Goal: Transaction & Acquisition: Complete application form

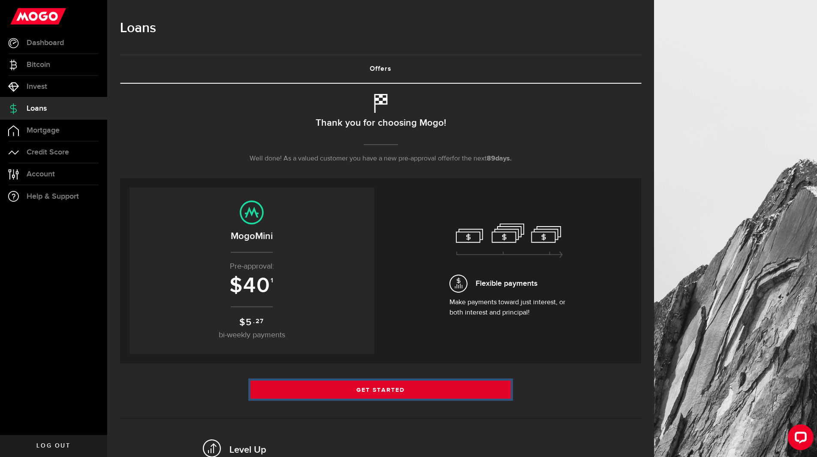
click at [397, 389] on link "Get Started" at bounding box center [381, 390] width 261 height 18
click at [380, 386] on link "Get Started" at bounding box center [381, 390] width 261 height 18
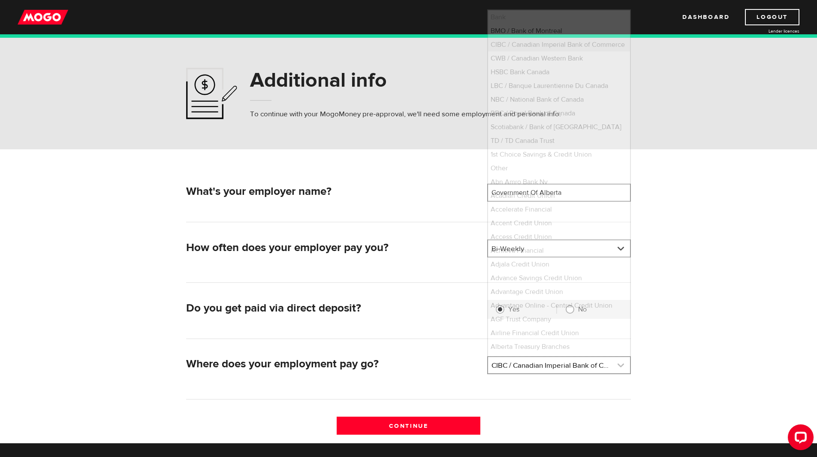
click at [622, 363] on link at bounding box center [559, 365] width 142 height 16
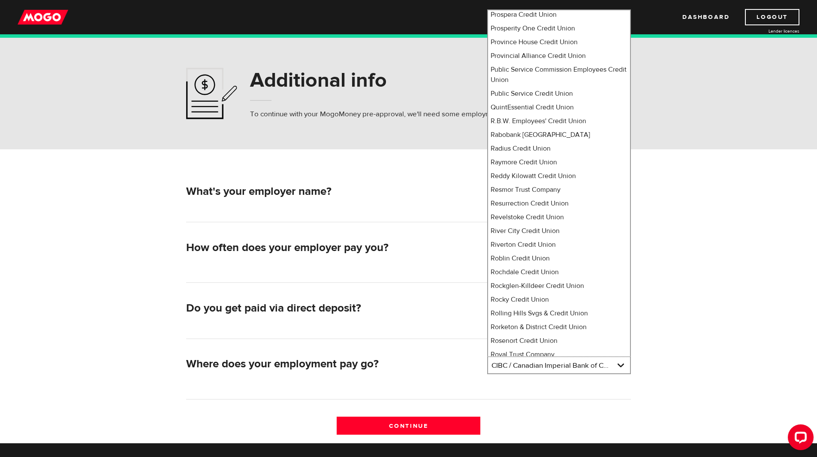
scroll to position [5492, 0]
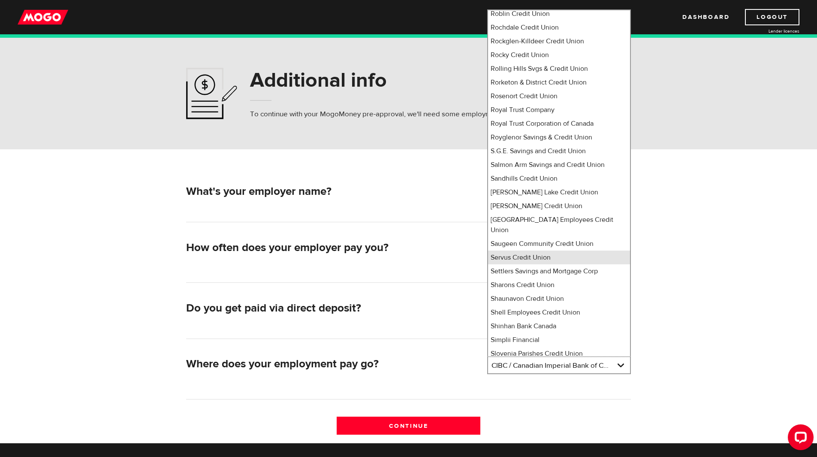
click at [513, 251] on li "Servus Credit Union" at bounding box center [559, 258] width 142 height 14
select select "398"
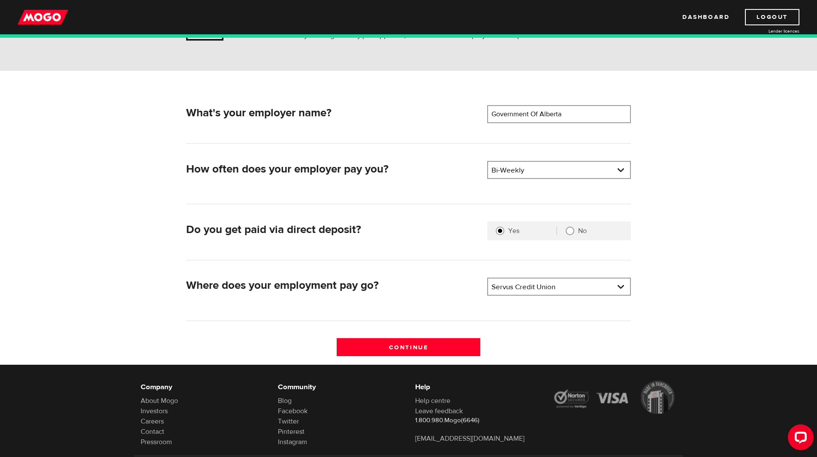
scroll to position [127, 0]
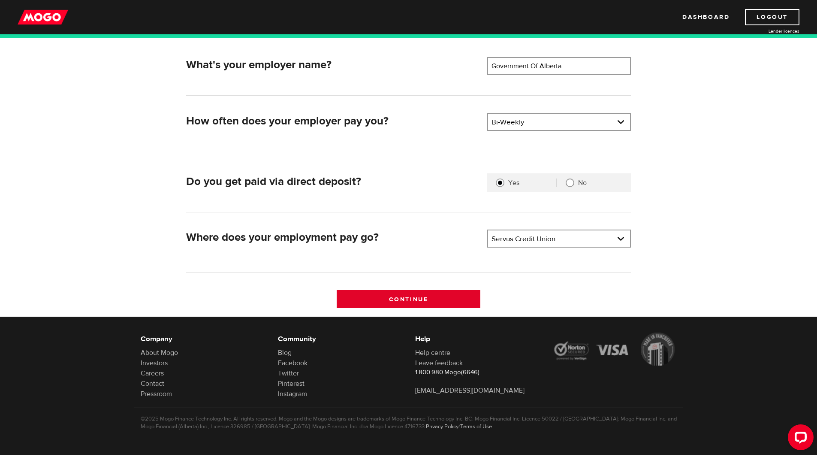
click at [398, 299] on input "Continue" at bounding box center [409, 299] width 144 height 18
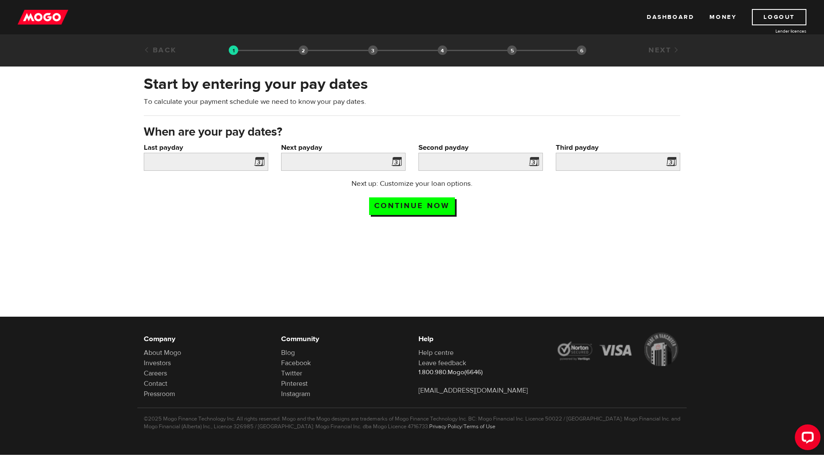
click at [261, 161] on span at bounding box center [257, 163] width 13 height 14
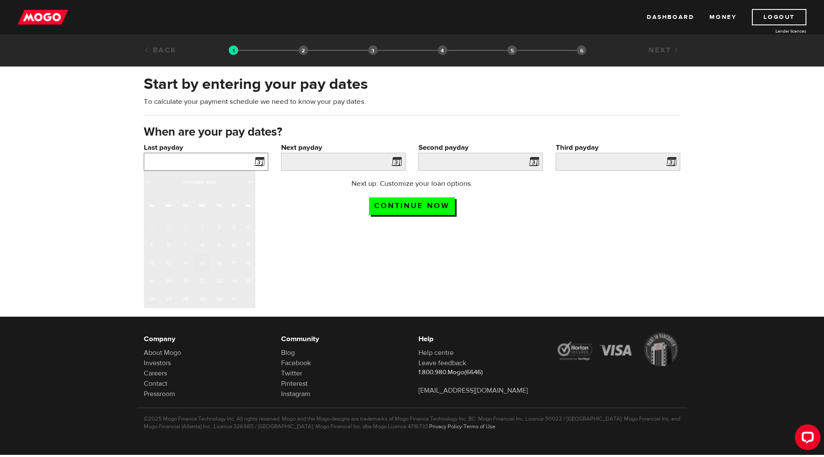
click at [200, 160] on input "Last payday" at bounding box center [206, 162] width 124 height 18
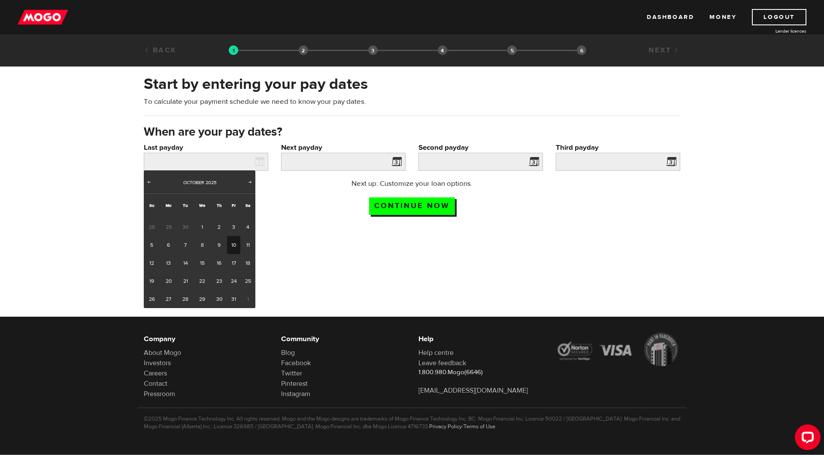
click at [231, 243] on link "10" at bounding box center [233, 245] width 13 height 18
type input "2025/10/10"
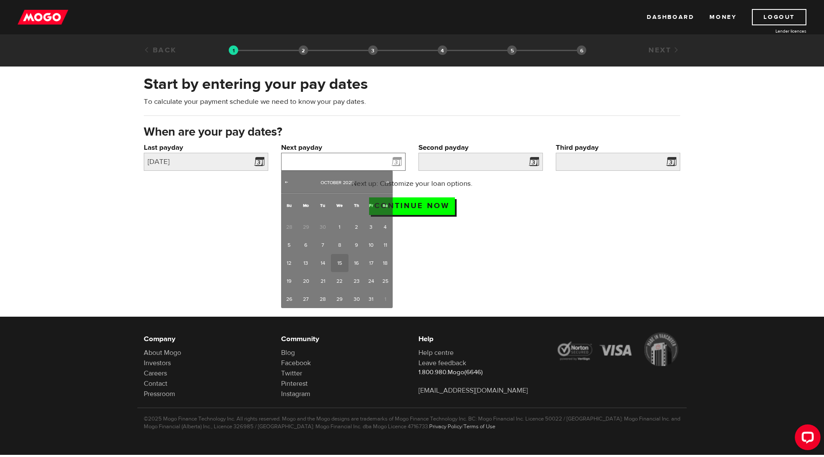
click at [347, 159] on input "Next payday" at bounding box center [343, 162] width 124 height 18
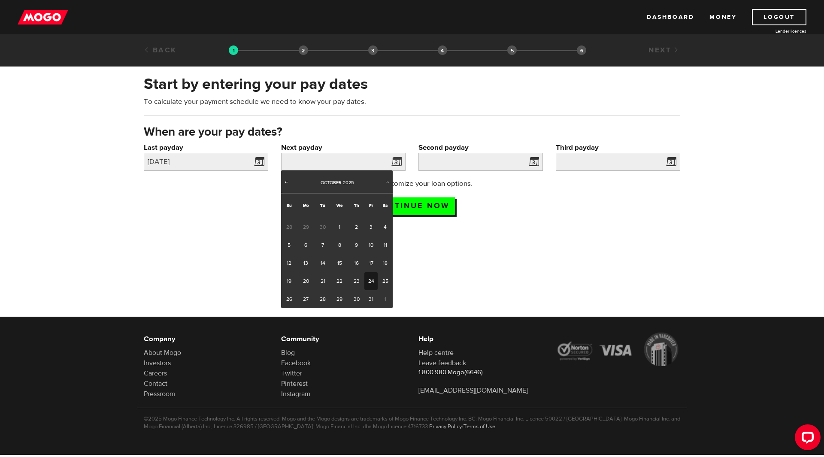
click at [373, 281] on link "24" at bounding box center [370, 281] width 13 height 18
type input "2025/10/24"
type input "2025/11/7"
type input "2025/11/21"
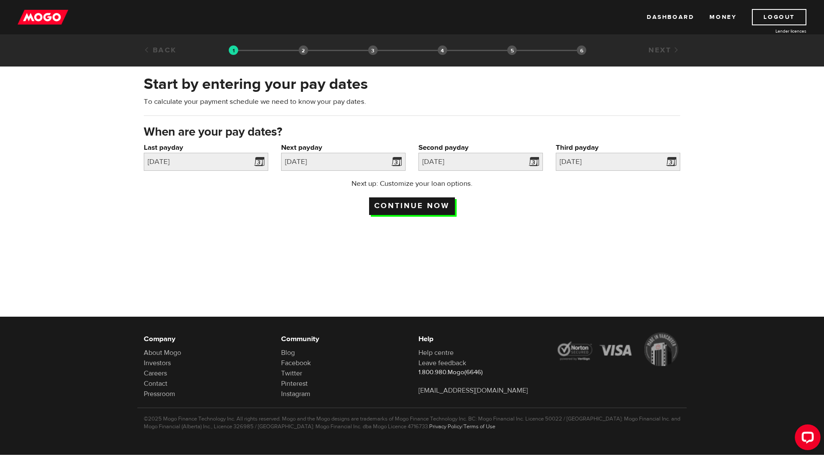
click at [414, 200] on input "Continue now" at bounding box center [412, 206] width 86 height 18
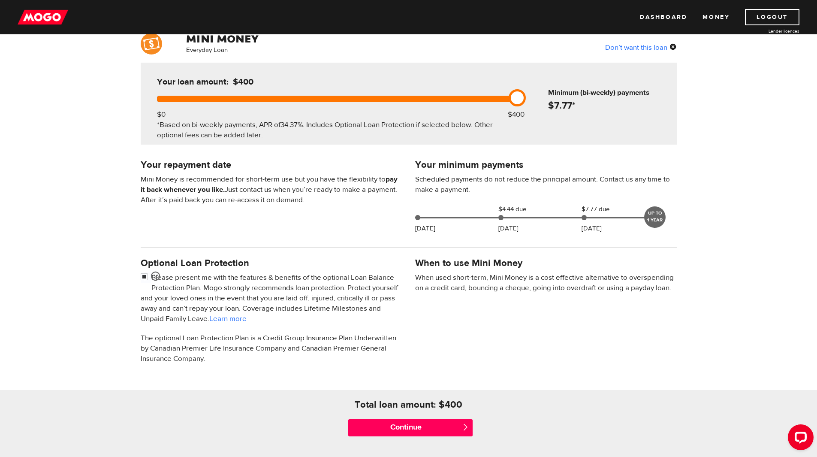
scroll to position [129, 0]
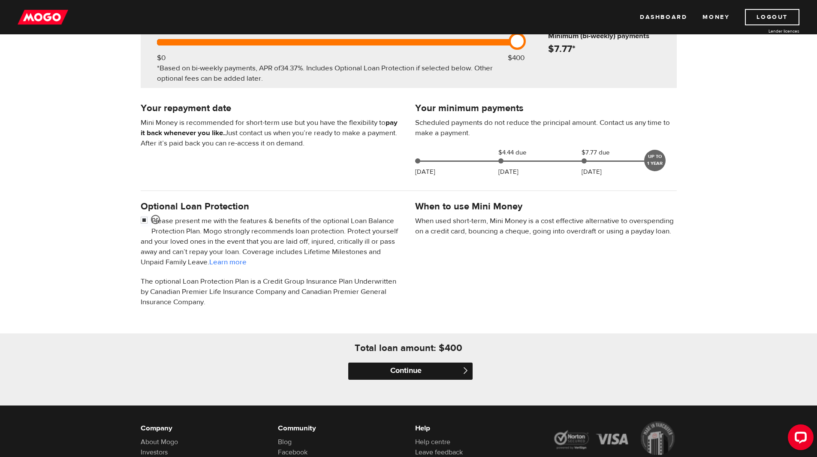
click at [405, 369] on input "Continue" at bounding box center [410, 371] width 124 height 17
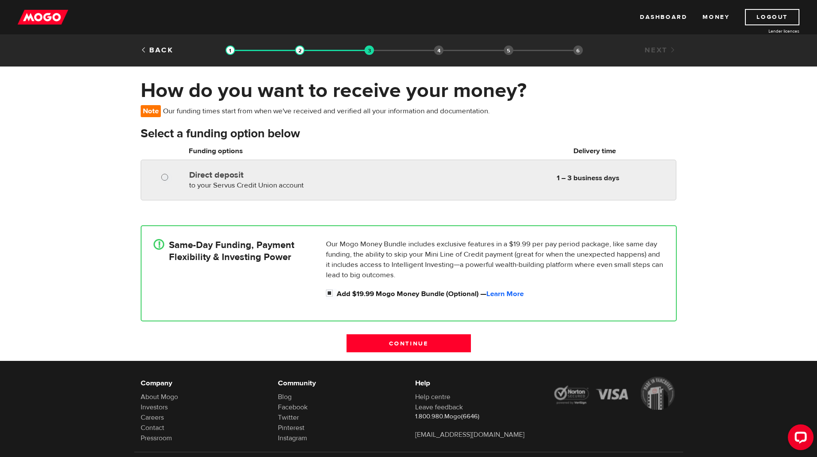
radio input "true"
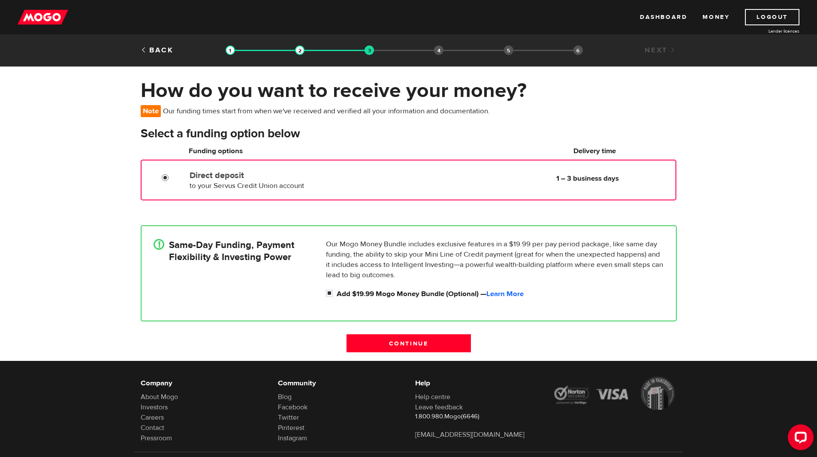
click at [167, 178] on input "Direct deposit" at bounding box center [167, 178] width 11 height 11
click at [402, 346] on input "Continue" at bounding box center [409, 343] width 124 height 18
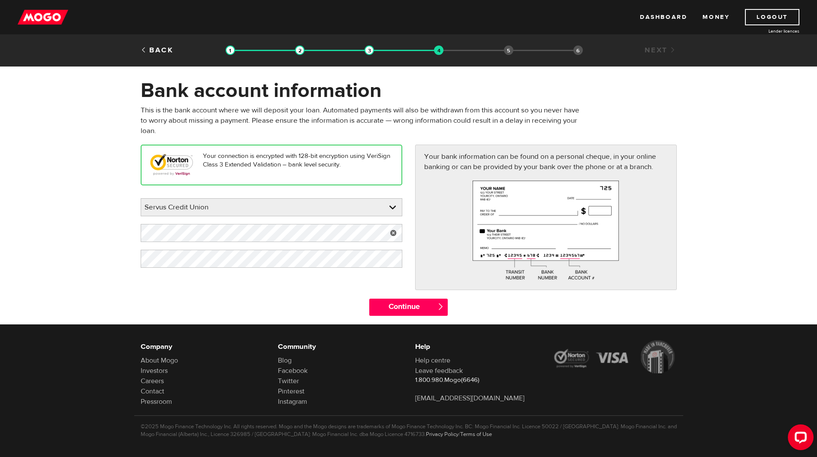
click at [394, 234] on link at bounding box center [394, 233] width 18 height 18
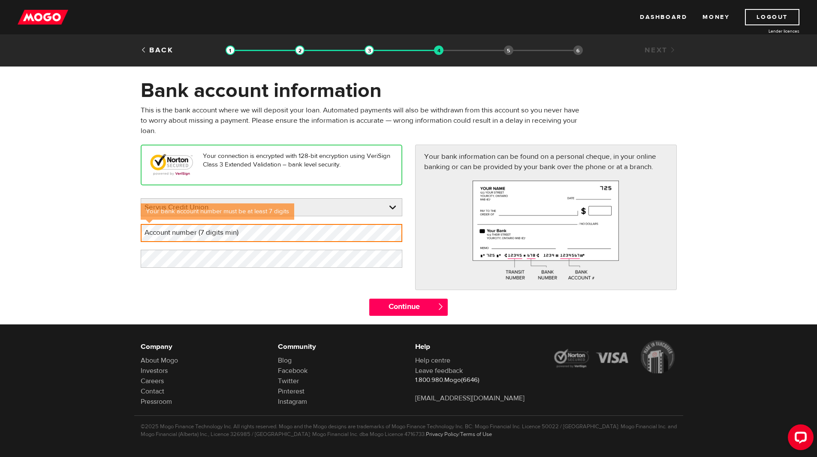
click at [189, 236] on label "Account number (7 digits min)" at bounding box center [198, 233] width 115 height 18
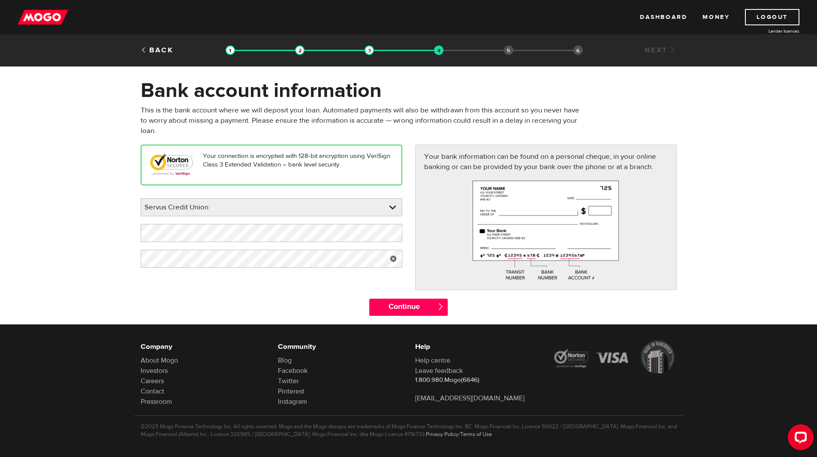
click at [394, 255] on link at bounding box center [394, 259] width 18 height 18
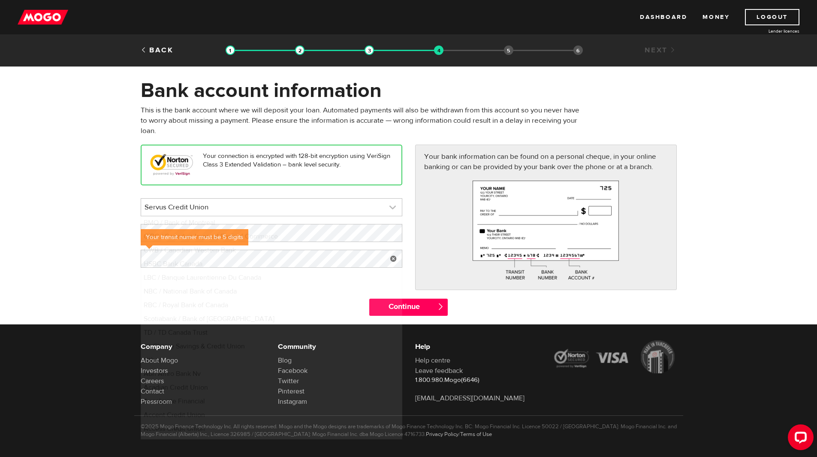
scroll to position [5428, 0]
click at [338, 208] on link at bounding box center [271, 207] width 261 height 17
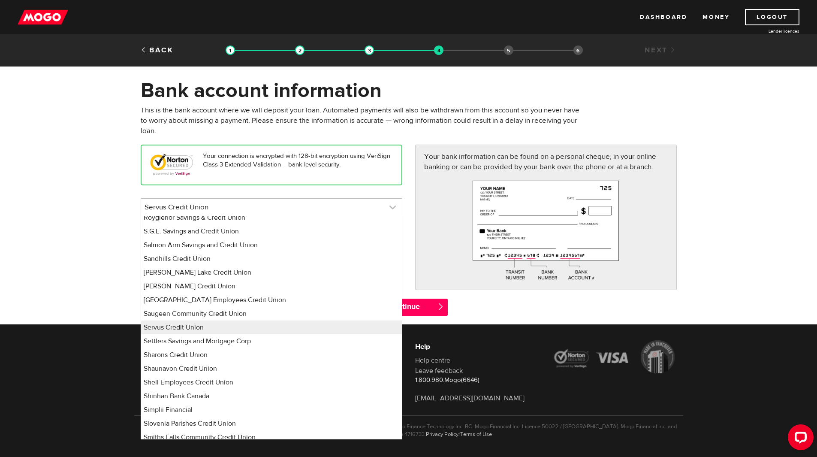
click at [338, 208] on link at bounding box center [271, 207] width 261 height 17
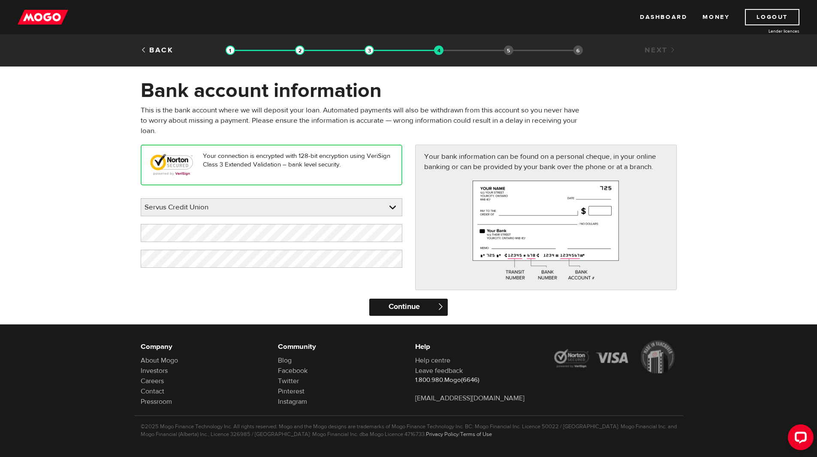
click at [409, 305] on input "Continue" at bounding box center [408, 307] width 79 height 17
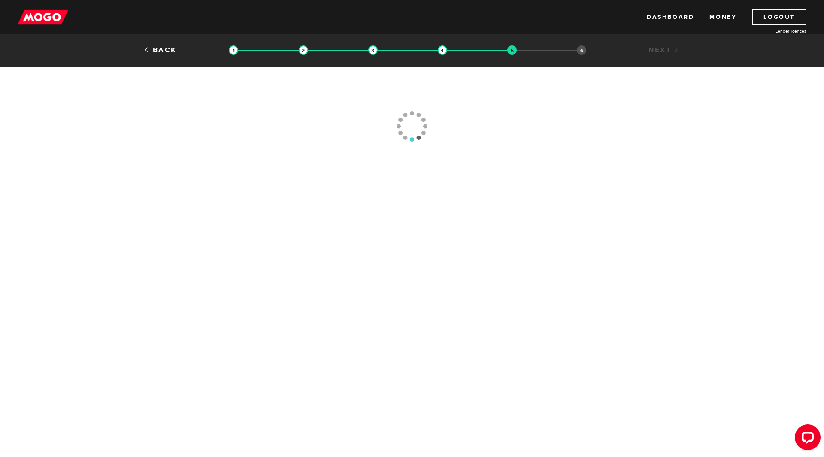
type input "[PHONE_NUMBER]"
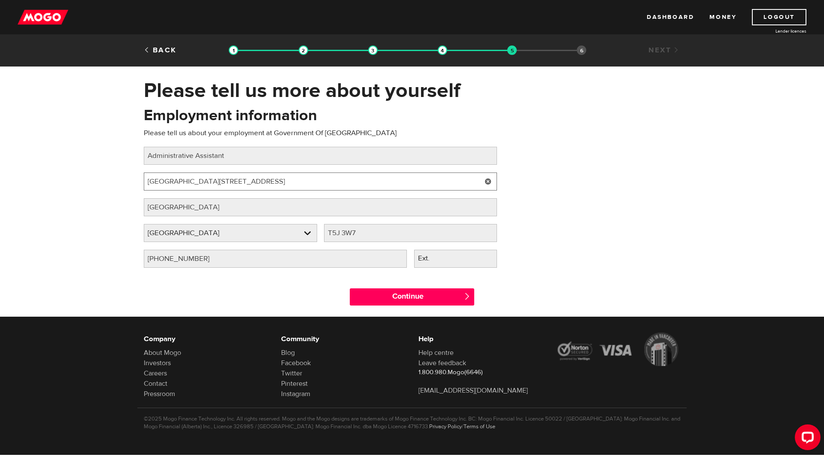
drag, startPoint x: 243, startPoint y: 179, endPoint x: 27, endPoint y: 179, distance: 216.2
click at [27, 179] on div "Please tell us more about yourself Oops! Please review the areas highlighted be…" at bounding box center [412, 196] width 824 height 236
type input "2nd floor, [GEOGRAPHIC_DATA], [STREET_ADDRESS]"
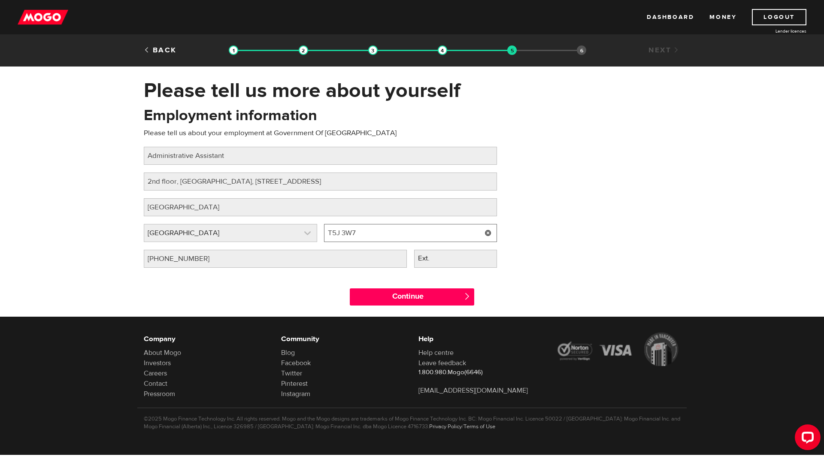
drag, startPoint x: 375, startPoint y: 232, endPoint x: 312, endPoint y: 232, distance: 62.2
click at [312, 232] on div "Employer province Please select your employer's province Alberta Employer provi…" at bounding box center [320, 237] width 360 height 26
type input "T5J 1S6"
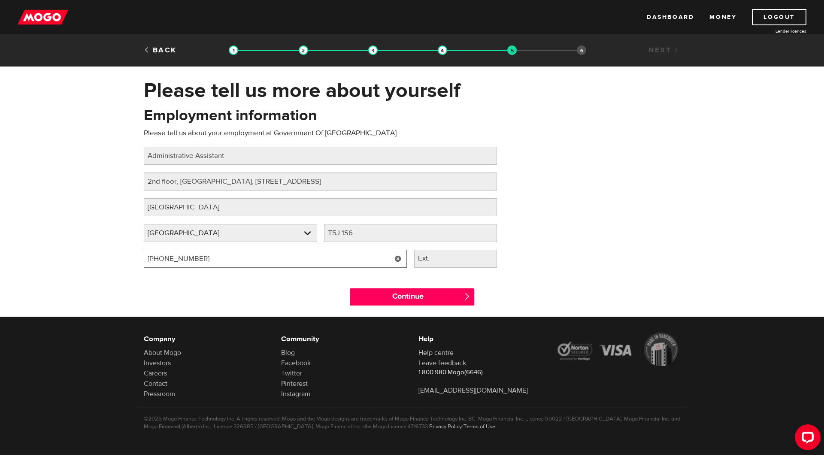
drag, startPoint x: 207, startPoint y: 260, endPoint x: 166, endPoint y: 260, distance: 41.2
click at [166, 260] on input "(780) 643-1286" at bounding box center [275, 259] width 263 height 18
type input "(780) 422-0576"
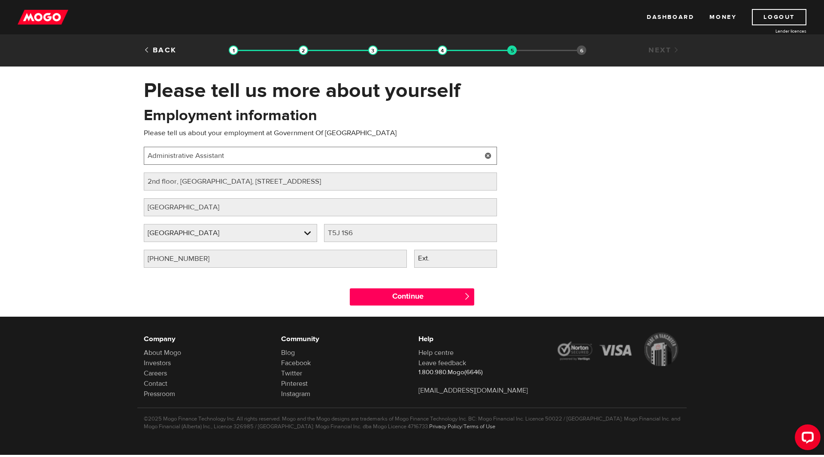
drag, startPoint x: 231, startPoint y: 155, endPoint x: 133, endPoint y: 160, distance: 98.0
click at [133, 160] on div "Please tell us more about yourself Oops! Please review the areas highlighted be…" at bounding box center [412, 196] width 824 height 236
type input "Telecom and Financial Specialist"
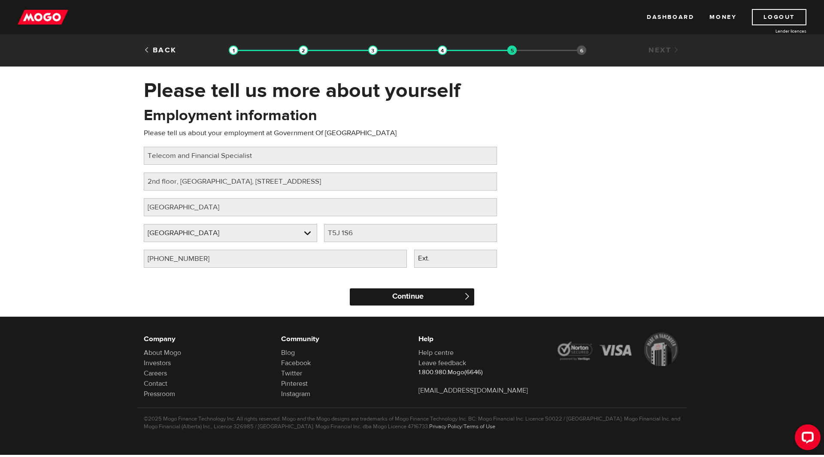
click at [411, 294] on input "Continue" at bounding box center [412, 296] width 124 height 17
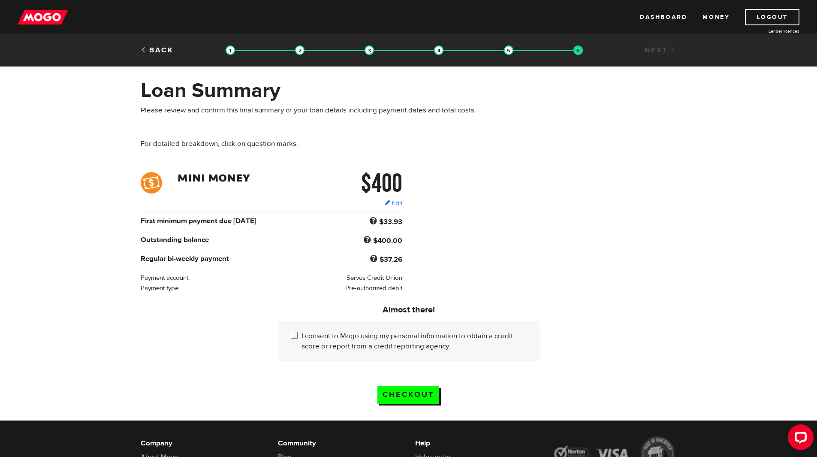
click at [294, 333] on input "I consent to Mogo using my personal information to obtain a credit score or rep…" at bounding box center [296, 336] width 11 height 11
checkbox input "true"
click at [408, 398] on input "Checkout" at bounding box center [409, 395] width 62 height 18
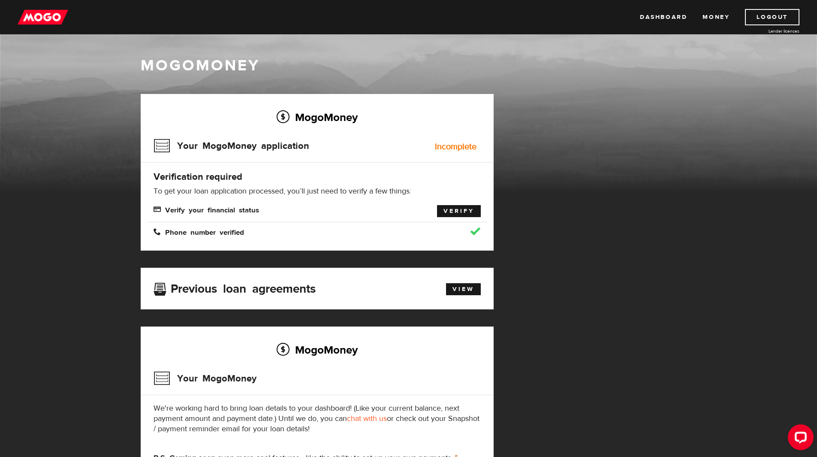
click at [455, 212] on link "Verify" at bounding box center [459, 211] width 44 height 12
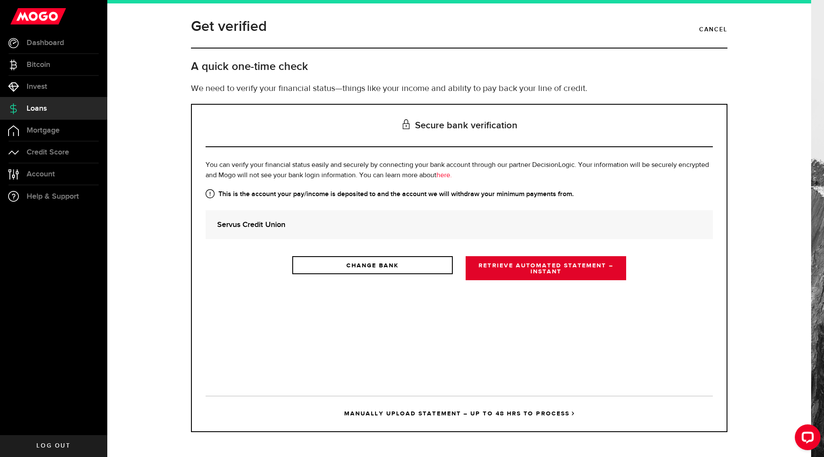
click at [540, 269] on link "RETRIEVE AUTOMATED STATEMENT – INSTANT" at bounding box center [546, 268] width 160 height 24
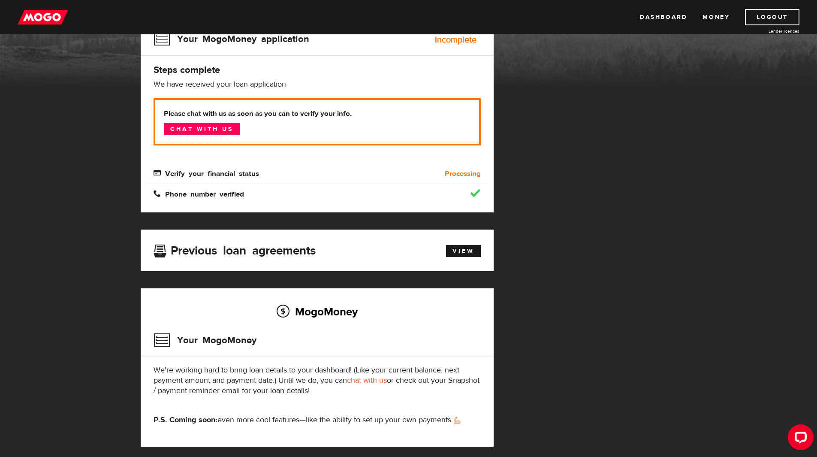
scroll to position [129, 0]
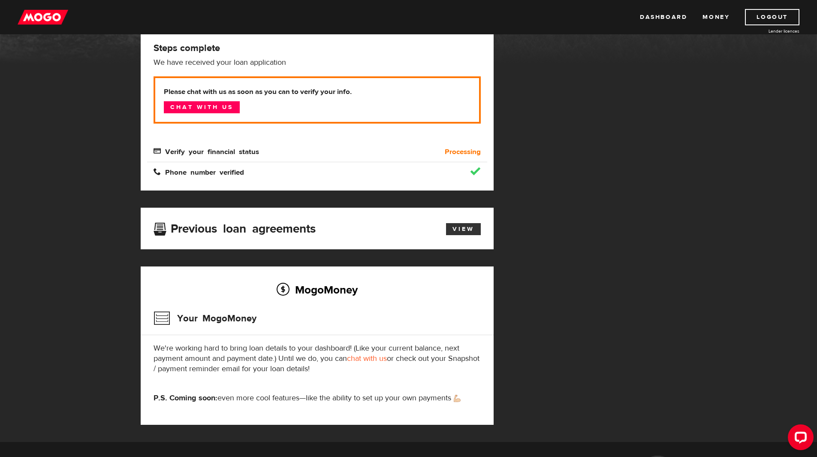
click at [461, 228] on link "View" at bounding box center [463, 229] width 35 height 12
